Goal: Transaction & Acquisition: Purchase product/service

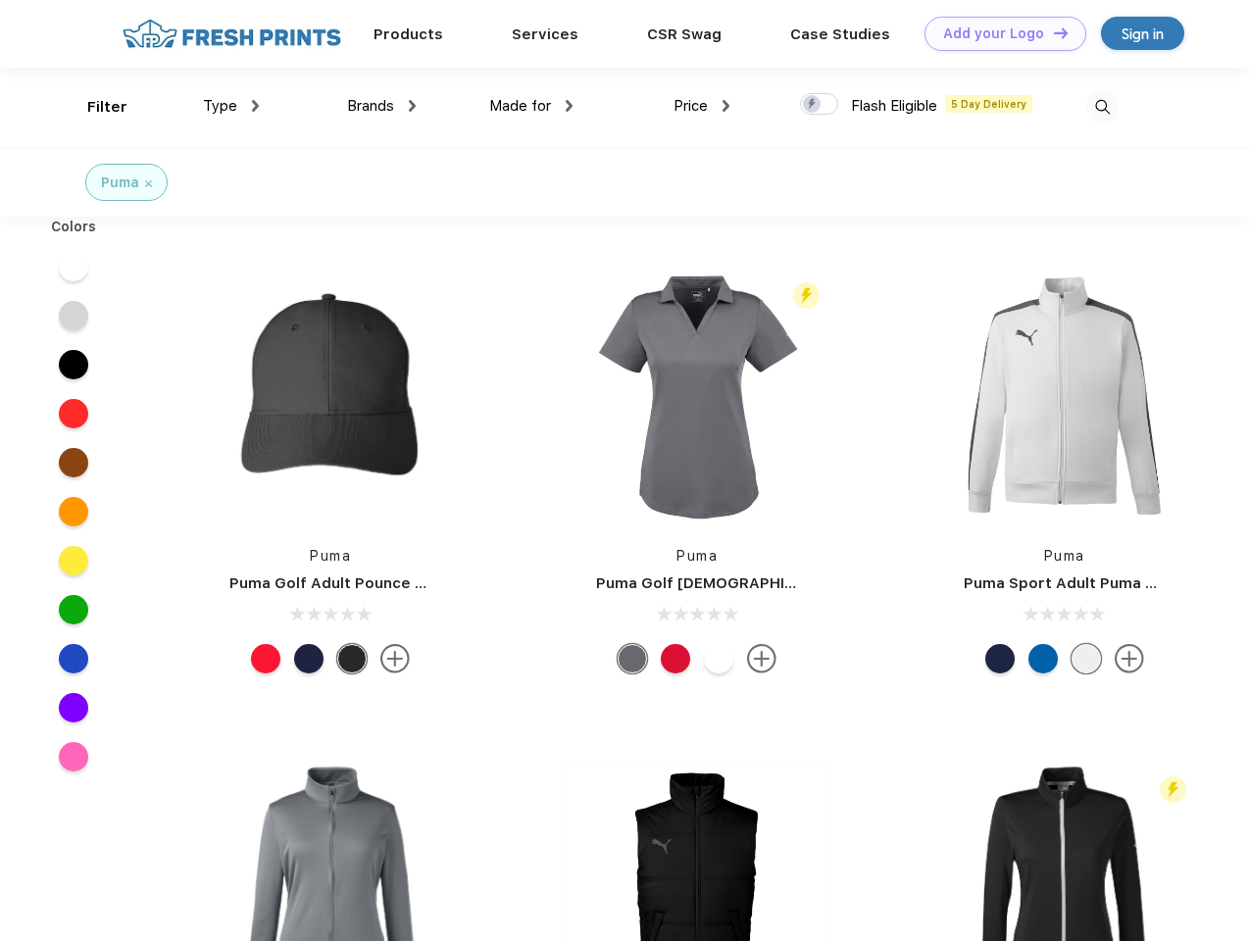
scroll to position [1, 0]
click at [998, 33] on link "Add your Logo Design Tool" at bounding box center [1005, 34] width 162 height 34
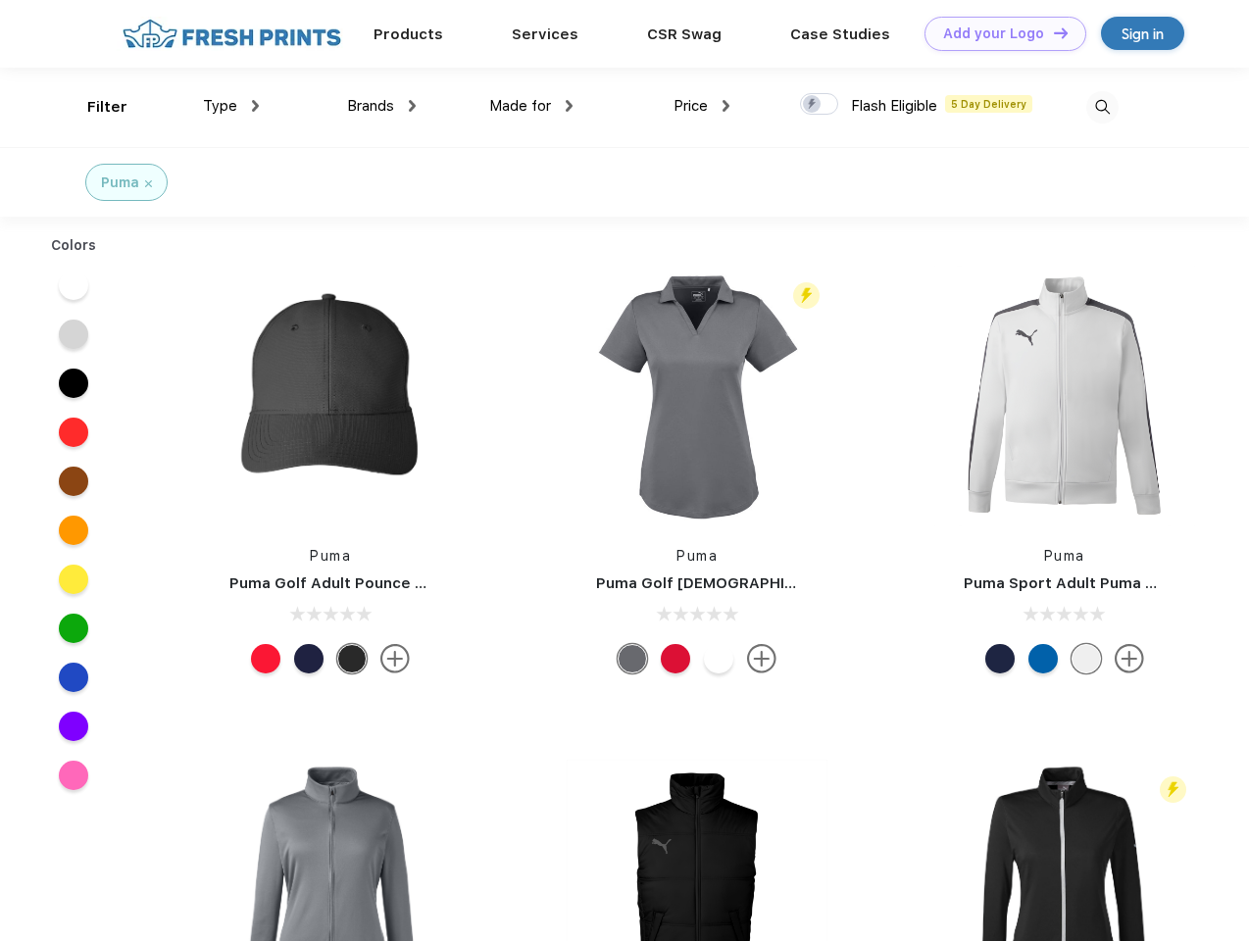
click at [0, 0] on div "Design Tool" at bounding box center [0, 0] width 0 height 0
click at [1052, 32] on link "Add your Logo Design Tool" at bounding box center [1005, 34] width 162 height 34
click at [94, 107] on div "Filter" at bounding box center [107, 107] width 40 height 23
click at [231, 106] on span "Type" at bounding box center [220, 106] width 34 height 18
click at [381, 106] on span "Brands" at bounding box center [370, 106] width 47 height 18
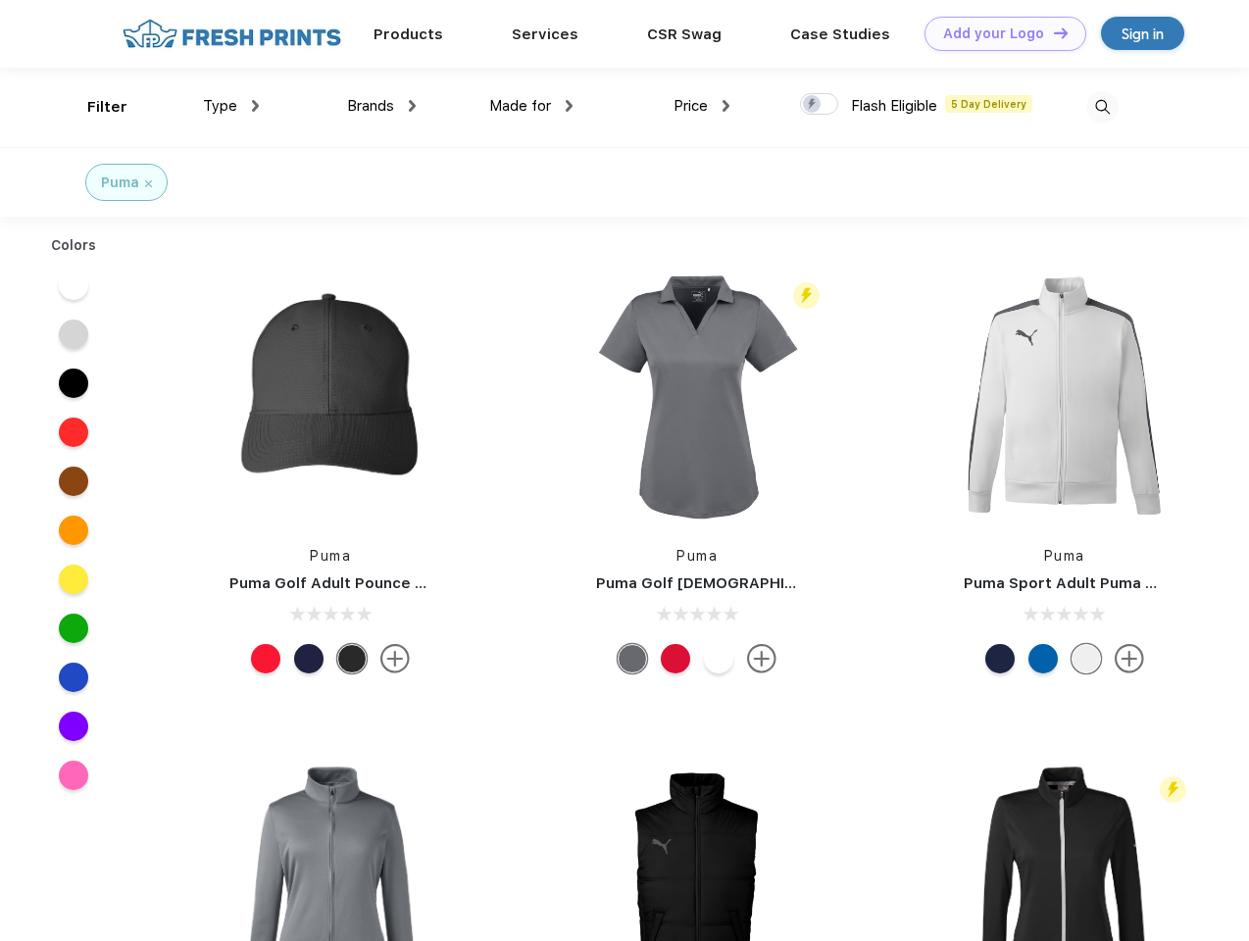
click at [531, 106] on span "Made for" at bounding box center [520, 106] width 62 height 18
click at [702, 106] on span "Price" at bounding box center [691, 106] width 34 height 18
click at [820, 105] on div at bounding box center [819, 104] width 38 height 22
click at [813, 105] on input "checkbox" at bounding box center [806, 98] width 13 height 13
checkbox input "true"
